Goal: Task Accomplishment & Management: Manage account settings

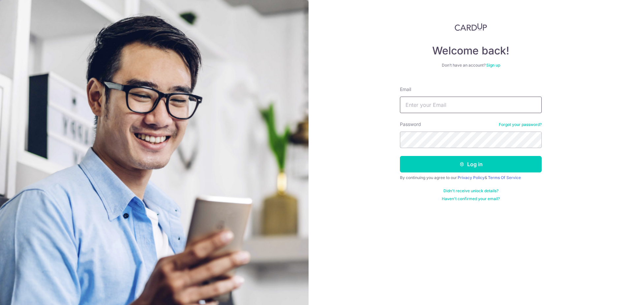
type input "[EMAIL_ADDRESS][DOMAIN_NAME]"
click at [471, 164] on button "Log in" at bounding box center [471, 164] width 142 height 16
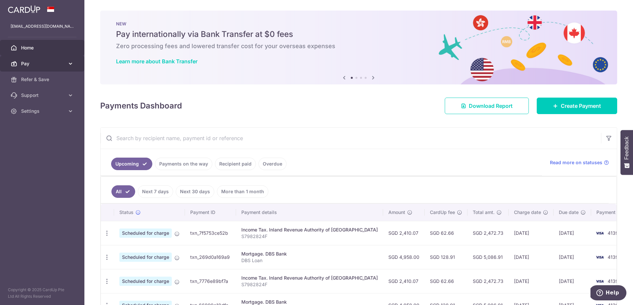
click at [67, 63] on link "Pay" at bounding box center [42, 64] width 84 height 16
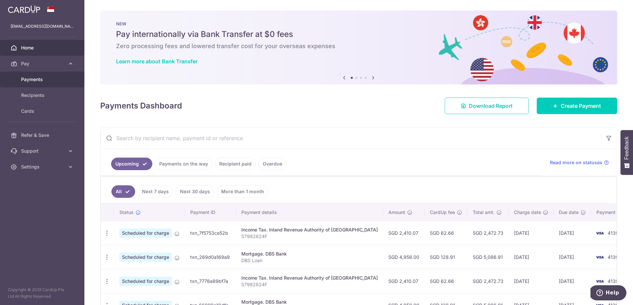
click at [45, 77] on span "Payments" at bounding box center [42, 79] width 43 height 7
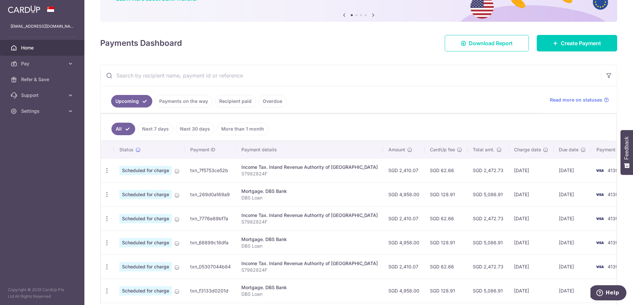
scroll to position [63, 0]
click at [105, 168] on icon "button" at bounding box center [106, 170] width 7 height 7
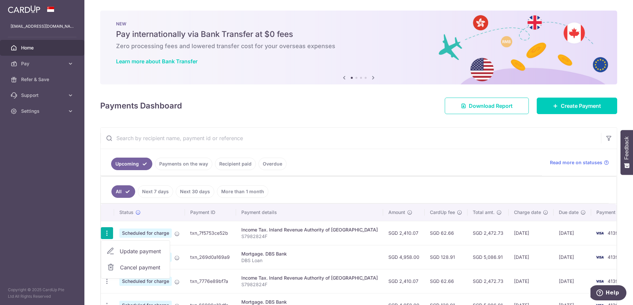
scroll to position [0, 0]
click at [34, 50] on span "Home" at bounding box center [42, 47] width 43 height 7
click at [129, 192] on link "All" at bounding box center [123, 191] width 24 height 13
click at [106, 234] on icon "button" at bounding box center [106, 233] width 7 height 7
click at [134, 265] on span "Cancel payment" at bounding box center [142, 267] width 44 height 8
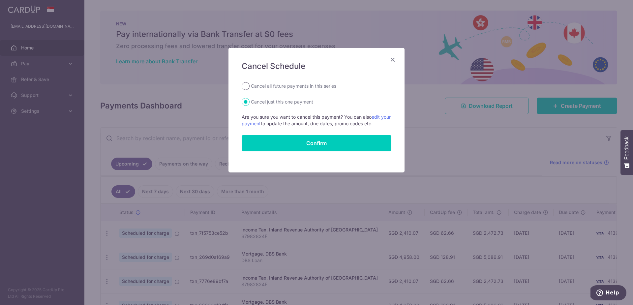
click at [246, 87] on input "Cancel all future payments in this series" at bounding box center [246, 86] width 8 height 8
radio input "true"
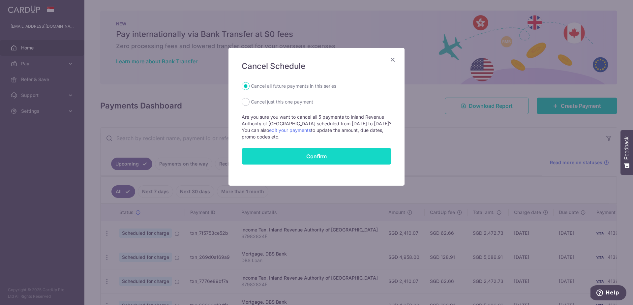
click at [311, 157] on button "Confirm" at bounding box center [317, 156] width 150 height 16
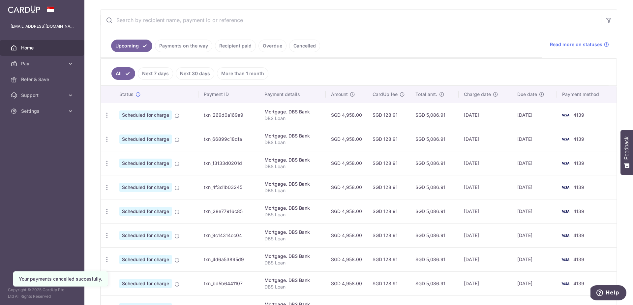
scroll to position [121, 0]
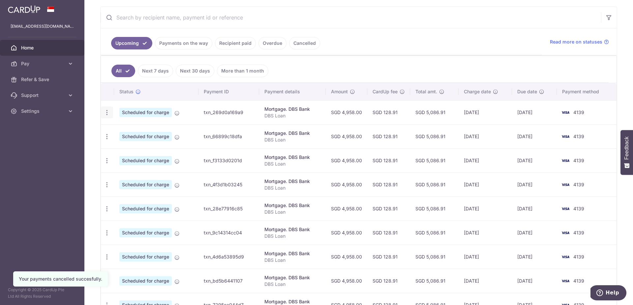
click at [105, 112] on icon "button" at bounding box center [106, 112] width 7 height 7
click at [136, 148] on span "Cancel payment" at bounding box center [142, 147] width 44 height 8
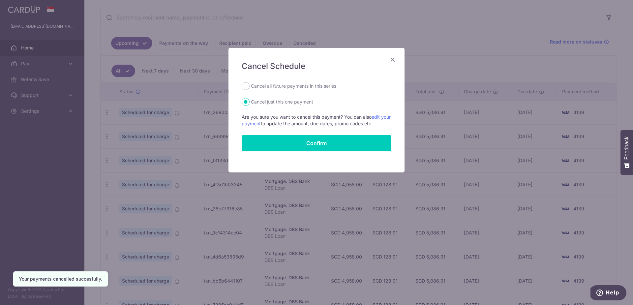
click at [249, 86] on div "Cancel all future payments in this series" at bounding box center [317, 86] width 150 height 8
click at [246, 85] on input "Cancel all future payments in this series" at bounding box center [246, 86] width 8 height 8
radio input "true"
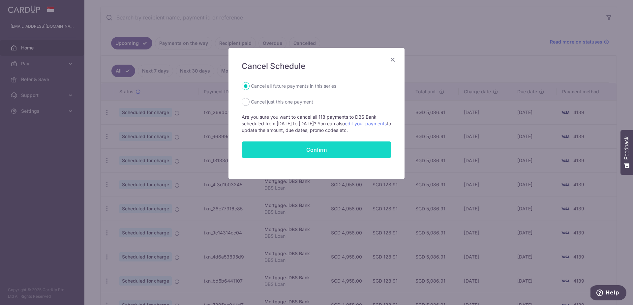
click at [315, 149] on button "Confirm" at bounding box center [317, 149] width 150 height 16
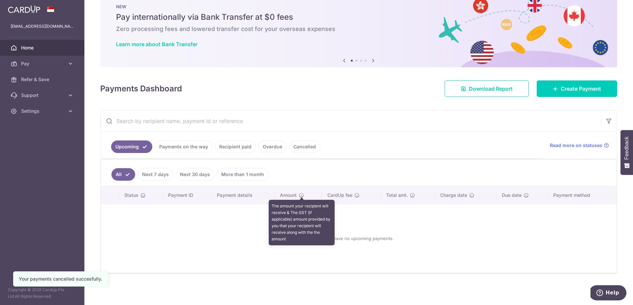
scroll to position [17, 0]
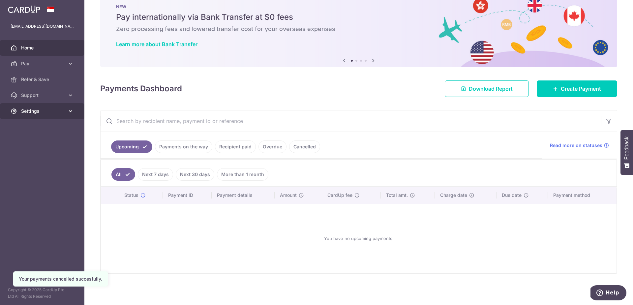
click at [37, 111] on span "Settings" at bounding box center [42, 111] width 43 height 7
click at [200, 143] on link "Payments on the way" at bounding box center [183, 146] width 57 height 13
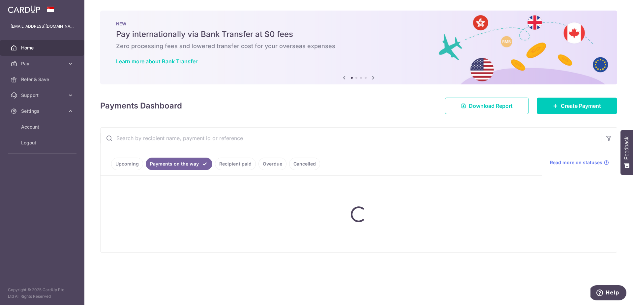
scroll to position [0, 0]
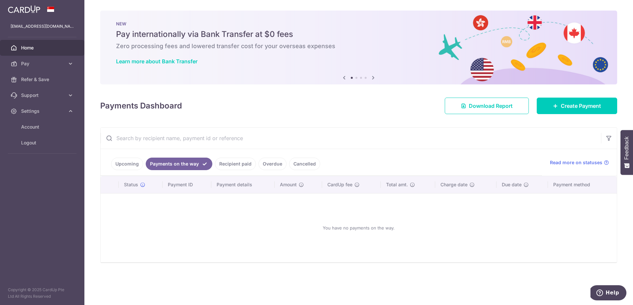
click at [239, 164] on link "Recipient paid" at bounding box center [235, 164] width 41 height 13
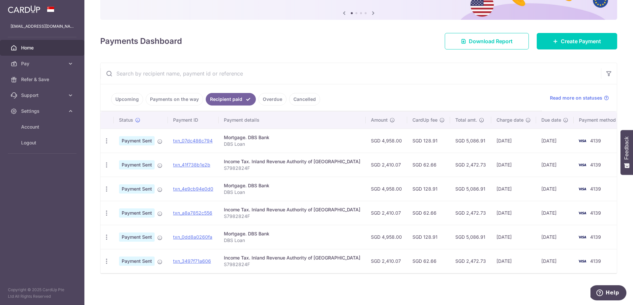
scroll to position [65, 0]
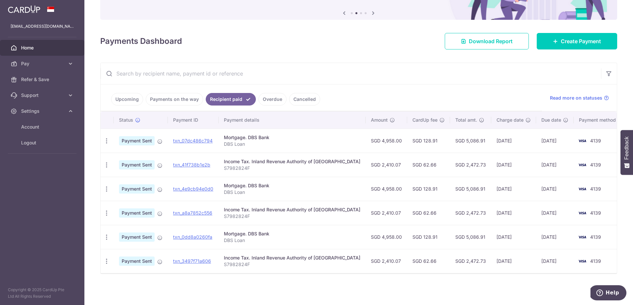
drag, startPoint x: 401, startPoint y: 140, endPoint x: 428, endPoint y: 147, distance: 28.3
click at [428, 147] on td "SGD 128.91" at bounding box center [428, 141] width 43 height 24
drag, startPoint x: 402, startPoint y: 193, endPoint x: 440, endPoint y: 192, distance: 37.2
click at [440, 192] on tr "PDF Receipt Payment Sent txn_4e9cb94e0d0 Mortgage. DBS Bank DBS Loan SGD 4,958.…" at bounding box center [362, 189] width 523 height 24
drag, startPoint x: 408, startPoint y: 237, endPoint x: 429, endPoint y: 237, distance: 21.1
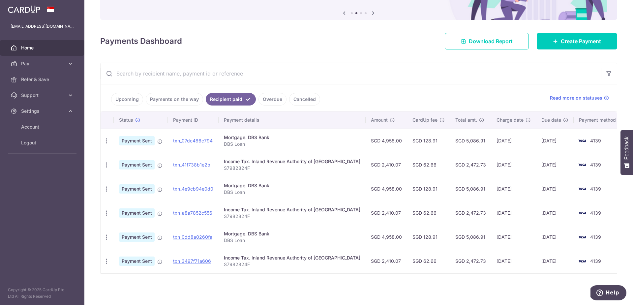
click at [429, 237] on td "SGD 128.91" at bounding box center [428, 237] width 43 height 24
drag, startPoint x: 429, startPoint y: 237, endPoint x: 420, endPoint y: 235, distance: 9.1
click at [428, 237] on td "SGD 128.91" at bounding box center [428, 237] width 43 height 24
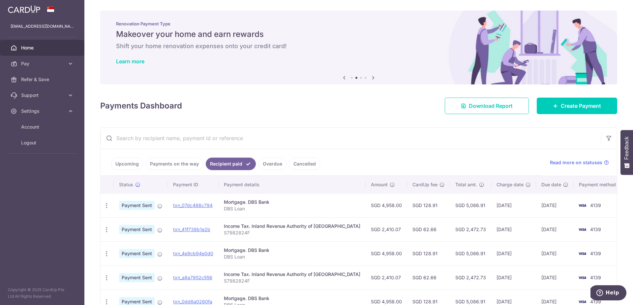
scroll to position [0, 0]
click at [32, 141] on span "Logout" at bounding box center [42, 142] width 43 height 7
